Goal: Transaction & Acquisition: Obtain resource

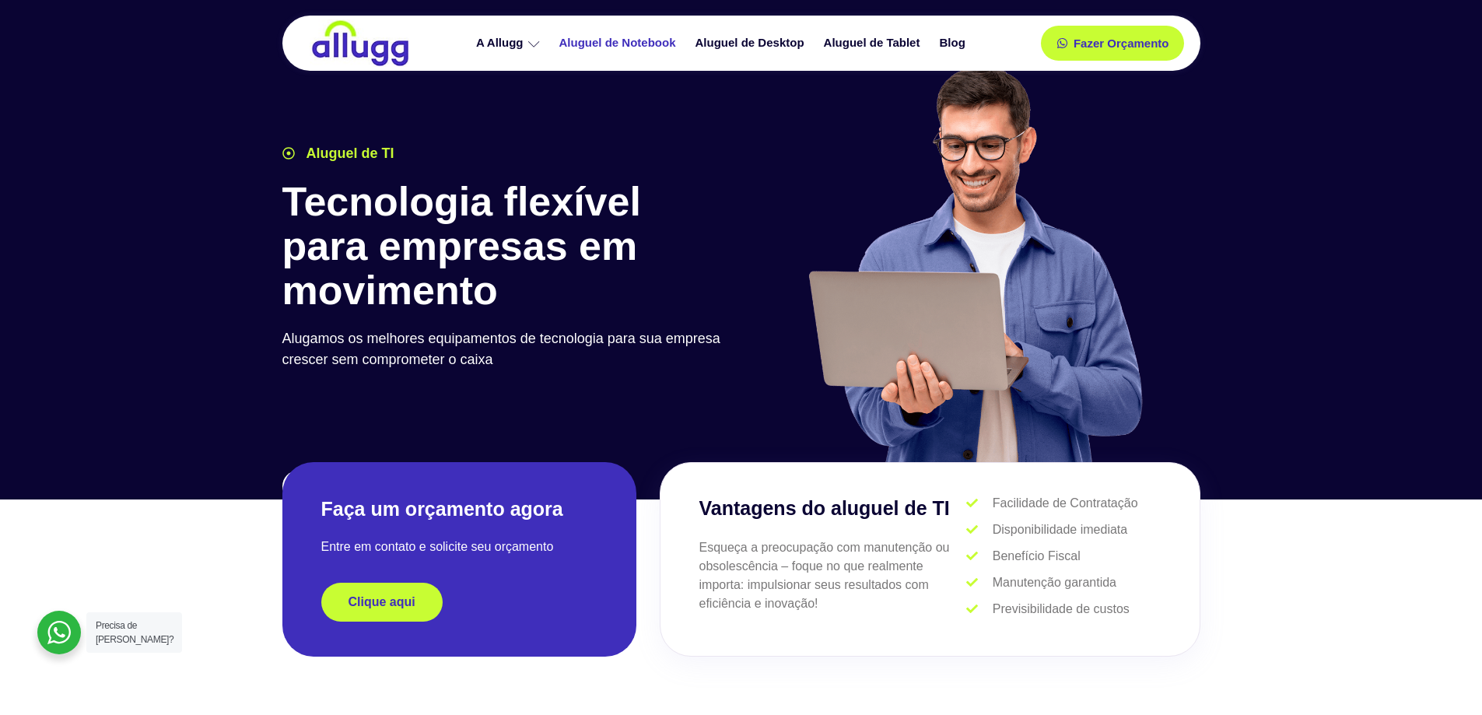
click at [614, 40] on link "Aluguel de Notebook" at bounding box center [620, 43] width 136 height 27
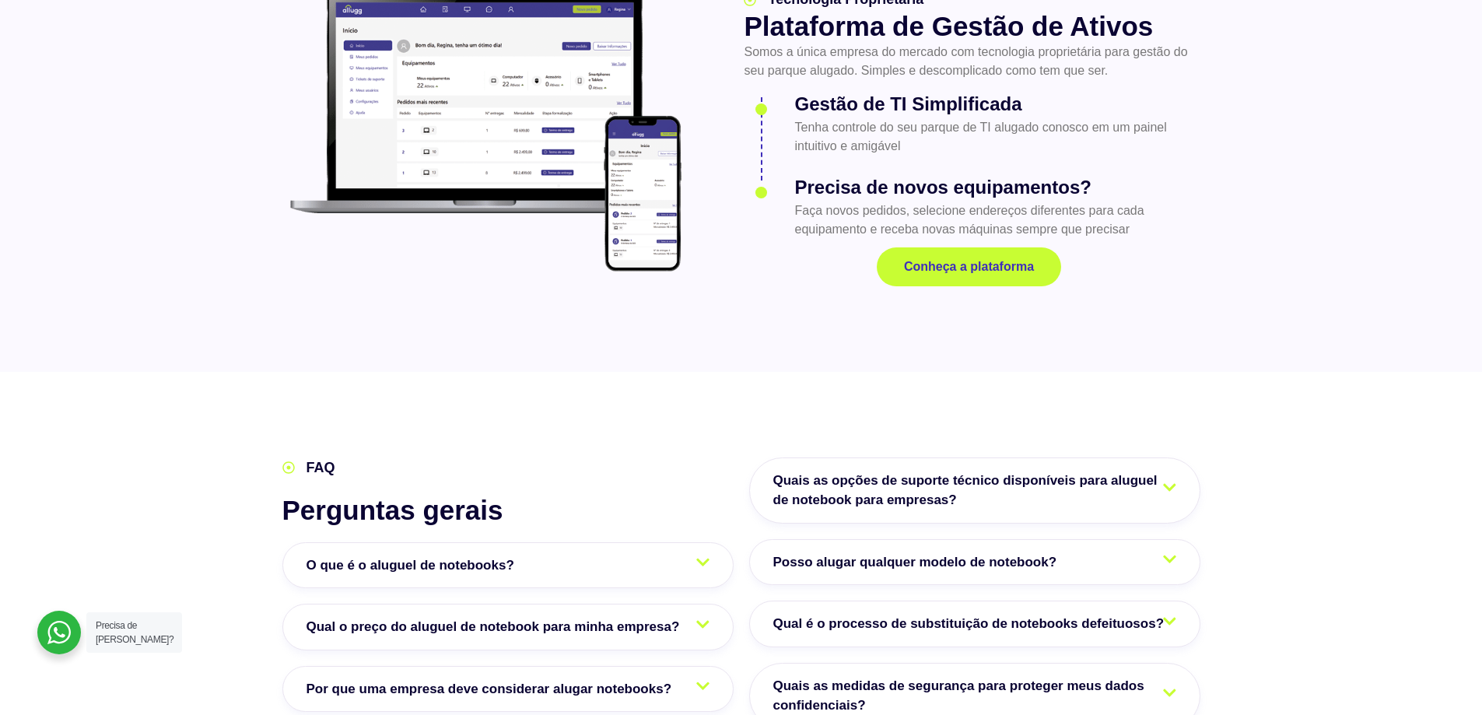
scroll to position [1634, 0]
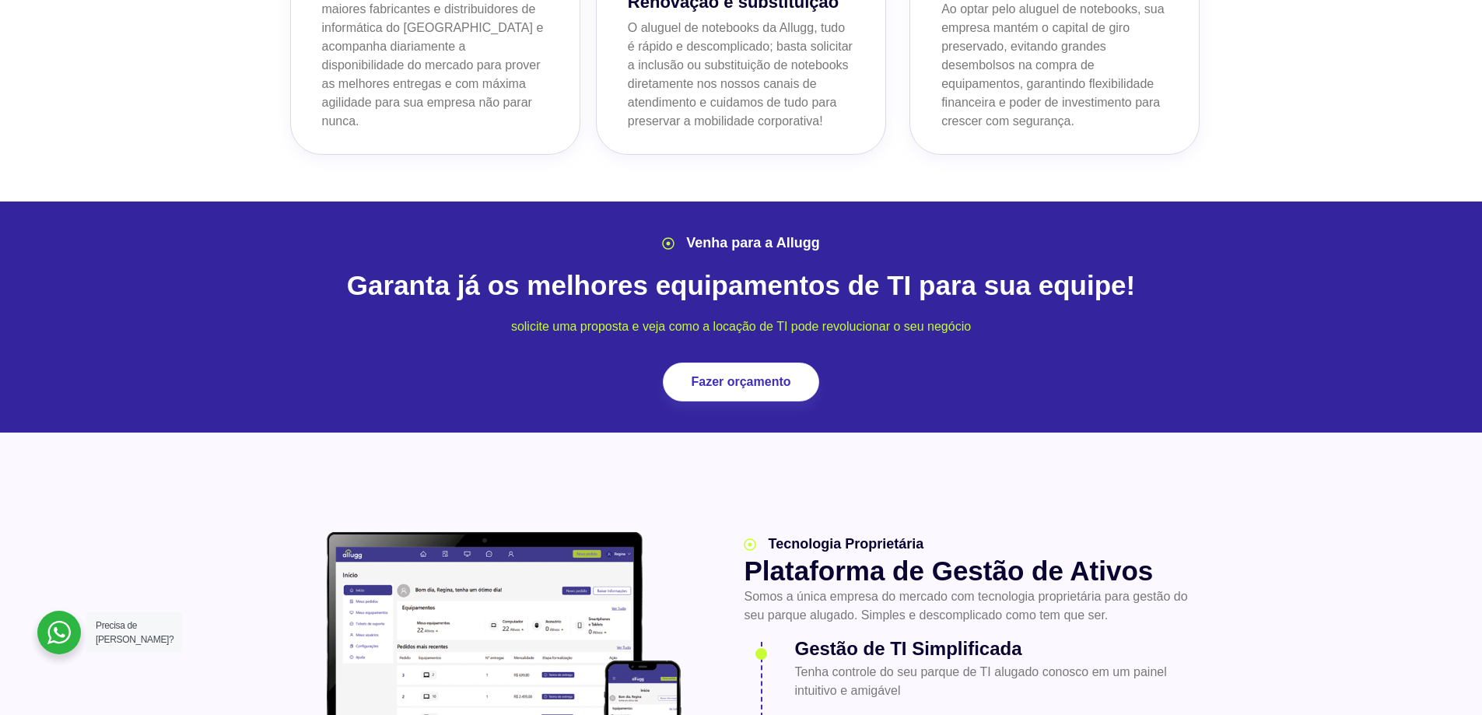
click at [725, 323] on div "Venha para a Allugg Garanta já os melhores equipamentos de TI para sua equipe! …" at bounding box center [742, 317] width 934 height 184
click at [734, 365] on link "Fazer orçamento" at bounding box center [741, 382] width 140 height 35
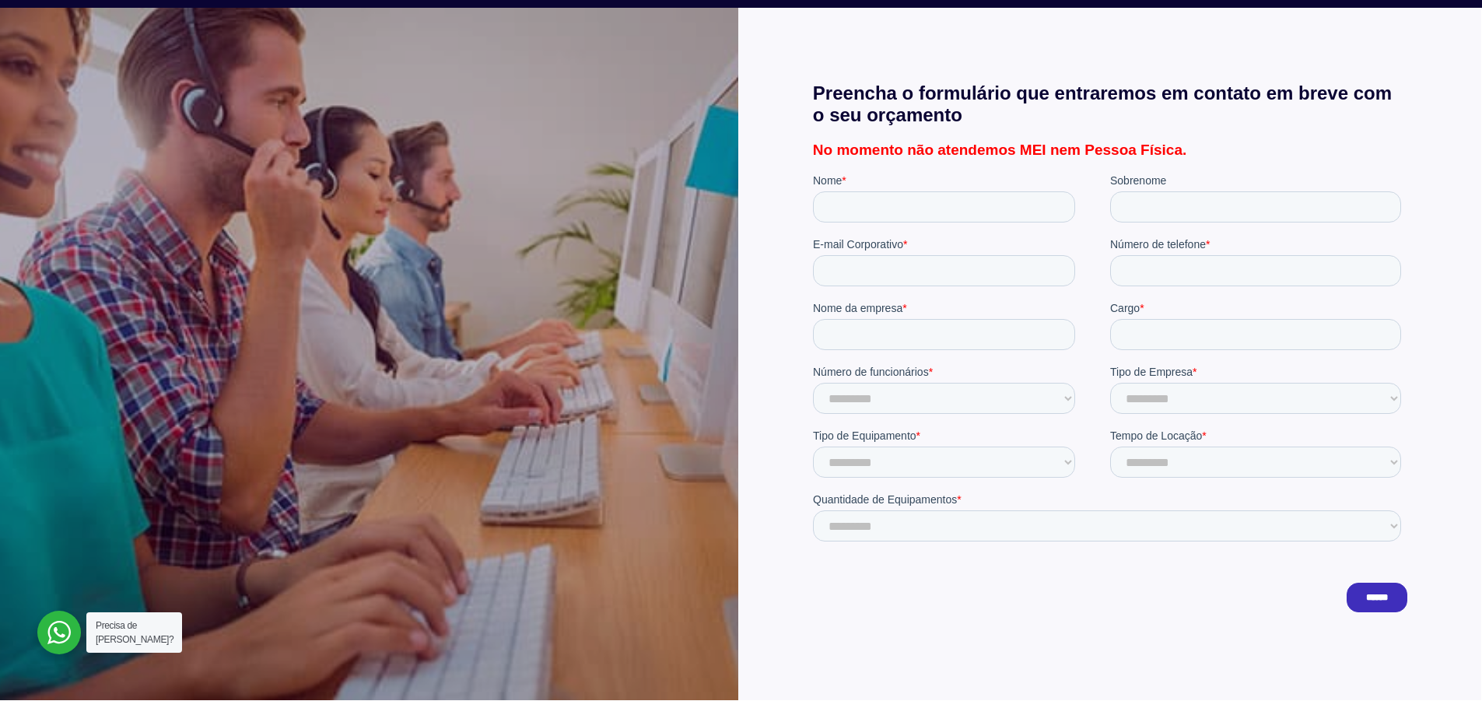
scroll to position [311, 0]
